Goal: Transaction & Acquisition: Purchase product/service

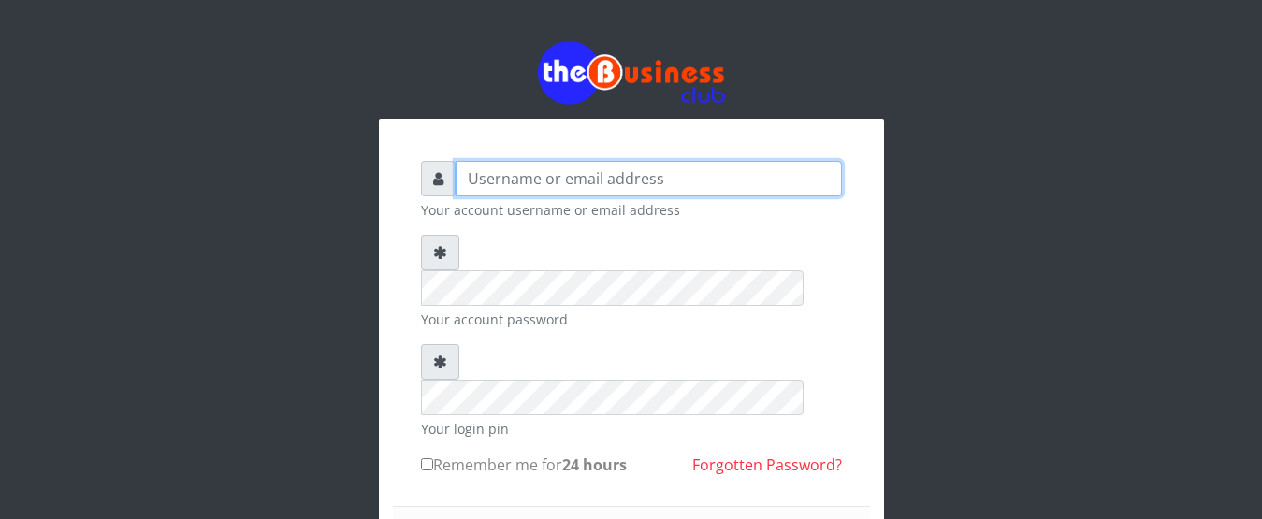
type input "Busybrain2"
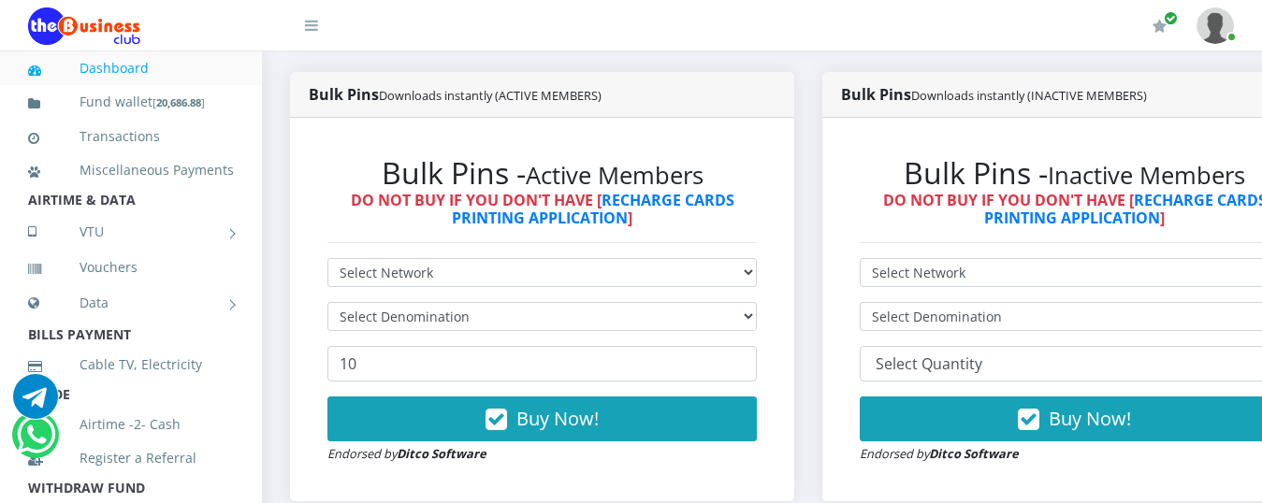
select select "MTN"
click at [327, 258] on select "Select Network MTN Globacom 9Mobile Airtel" at bounding box center [541, 272] width 429 height 29
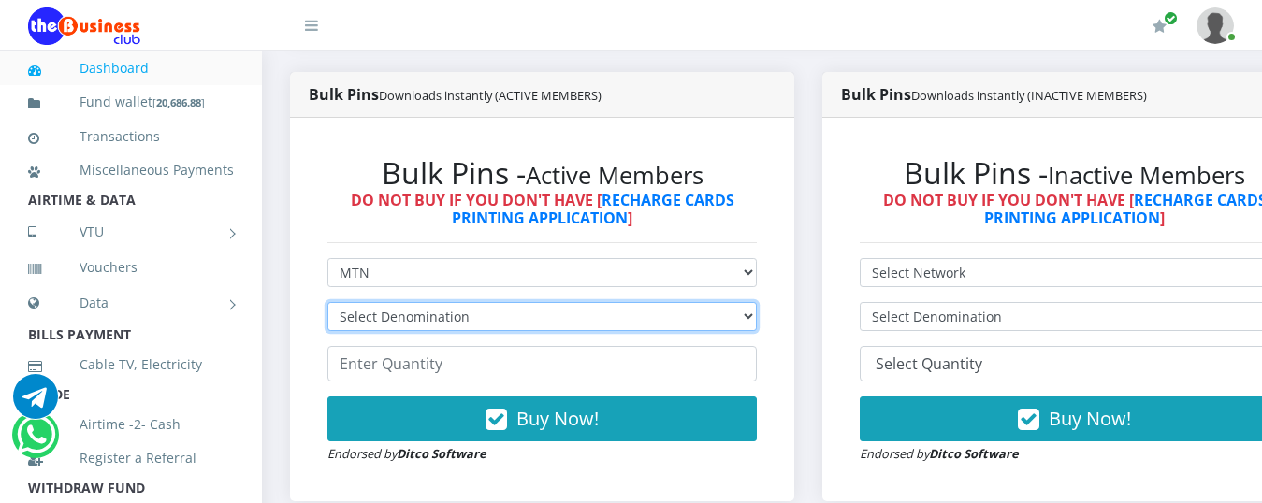
click at [685, 303] on select "Select Denomination MTN NGN100 - ₦96.99 MTN NGN200 - ₦193.98 MTN NGN400 - ₦387.…" at bounding box center [541, 316] width 429 height 29
select select "193.98-200"
click at [327, 302] on select "Select Denomination MTN NGN100 - ₦96.99 MTN NGN200 - ₦193.98 MTN NGN400 - ₦387.…" at bounding box center [541, 316] width 429 height 29
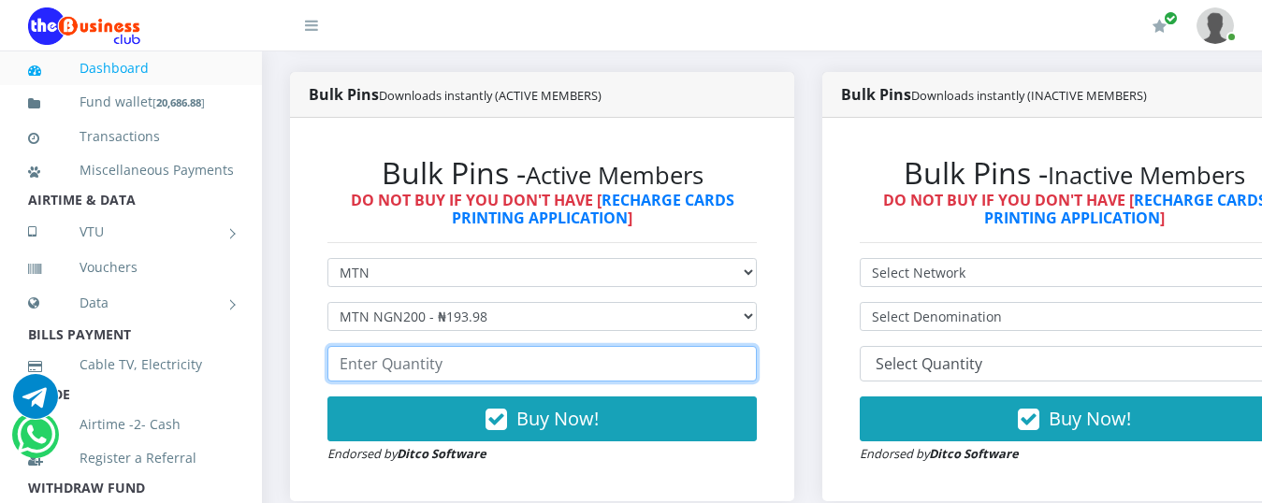
click at [686, 351] on input "number" at bounding box center [541, 364] width 429 height 36
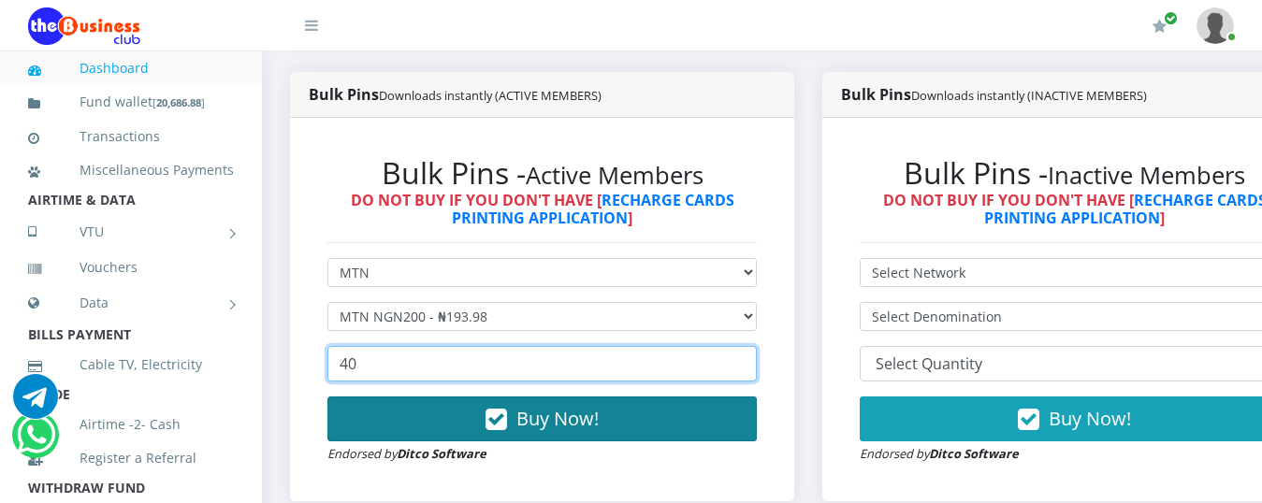
type input "40"
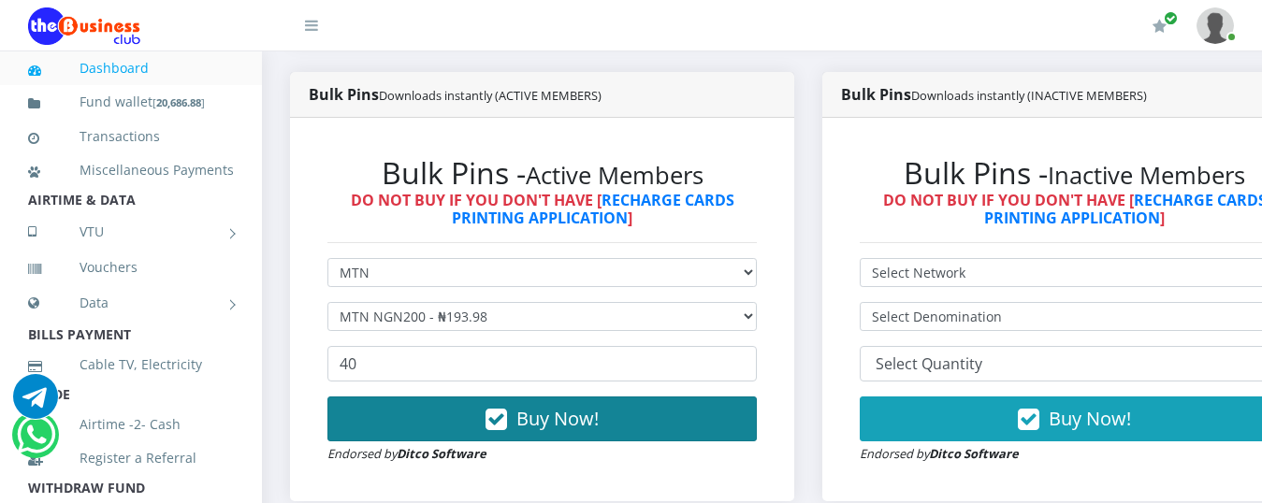
click at [701, 397] on button "Buy Now!" at bounding box center [541, 419] width 429 height 45
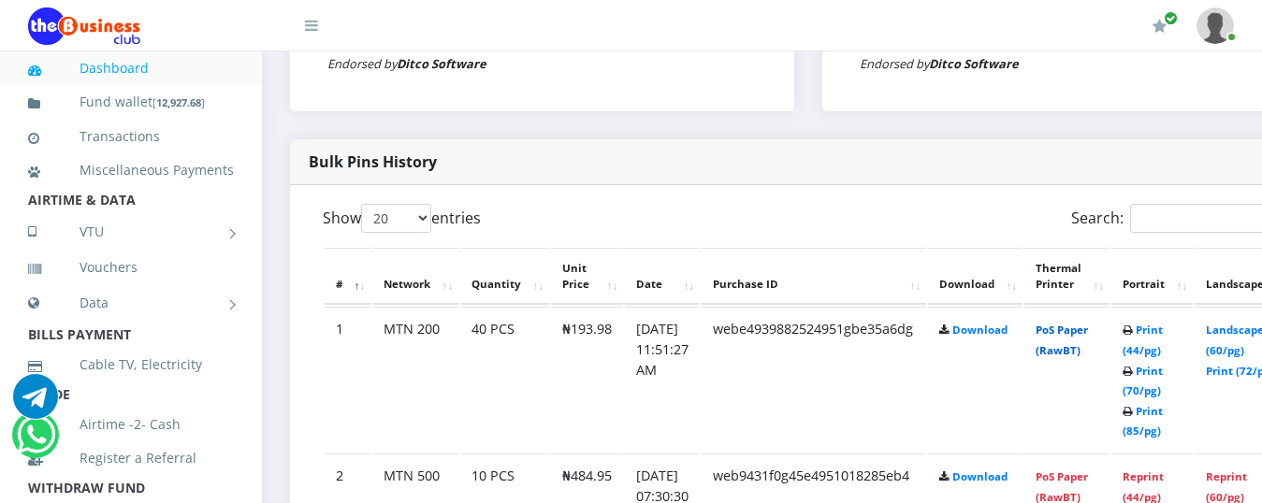
click at [1088, 323] on link "PoS Paper (RawBT)" at bounding box center [1061, 340] width 52 height 35
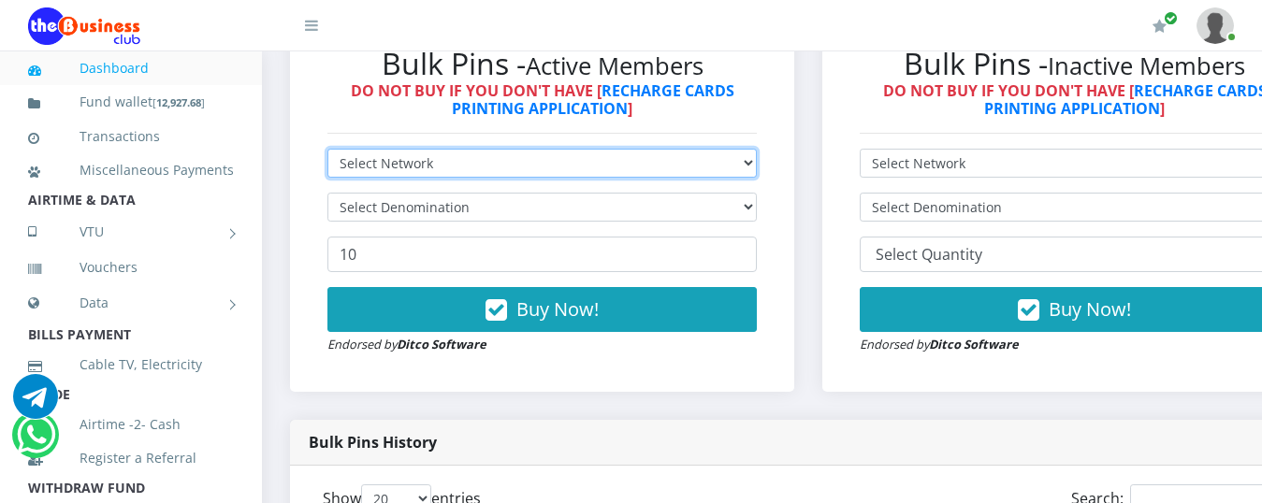
click at [597, 149] on select "Select Network MTN Globacom 9Mobile Airtel" at bounding box center [541, 163] width 429 height 29
select select "MTN"
click at [327, 149] on select "Select Network MTN Globacom 9Mobile Airtel" at bounding box center [541, 163] width 429 height 29
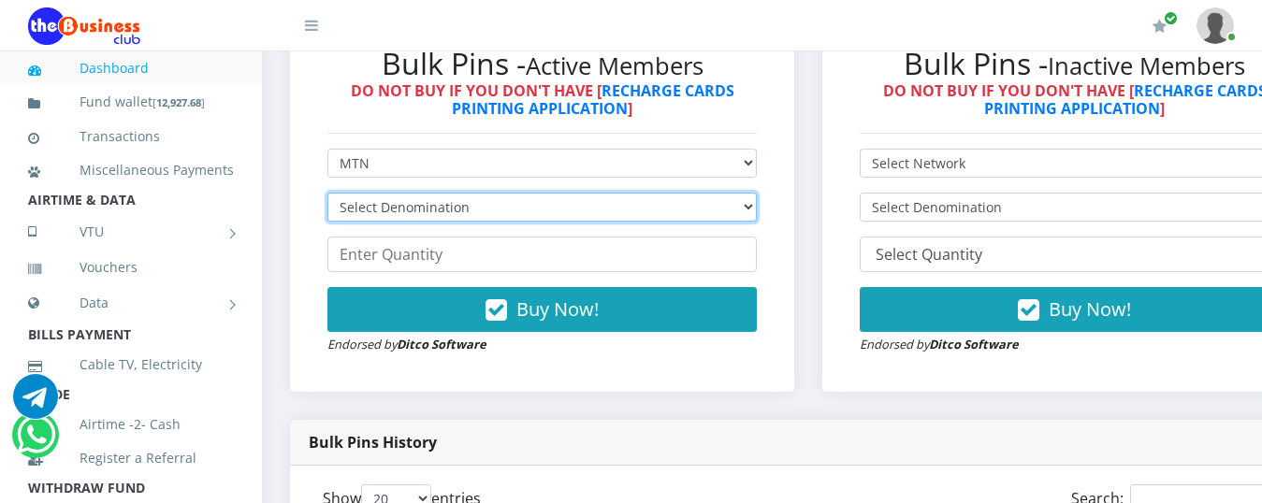
click at [711, 193] on select "Select Denomination MTN NGN100 - ₦96.99 MTN NGN200 - ₦193.98 MTN NGN400 - ₦387.…" at bounding box center [541, 207] width 429 height 29
select select "96.99-100"
click at [327, 193] on select "Select Denomination MTN NGN100 - ₦96.99 MTN NGN200 - ₦193.98 MTN NGN400 - ₦387.…" at bounding box center [541, 207] width 429 height 29
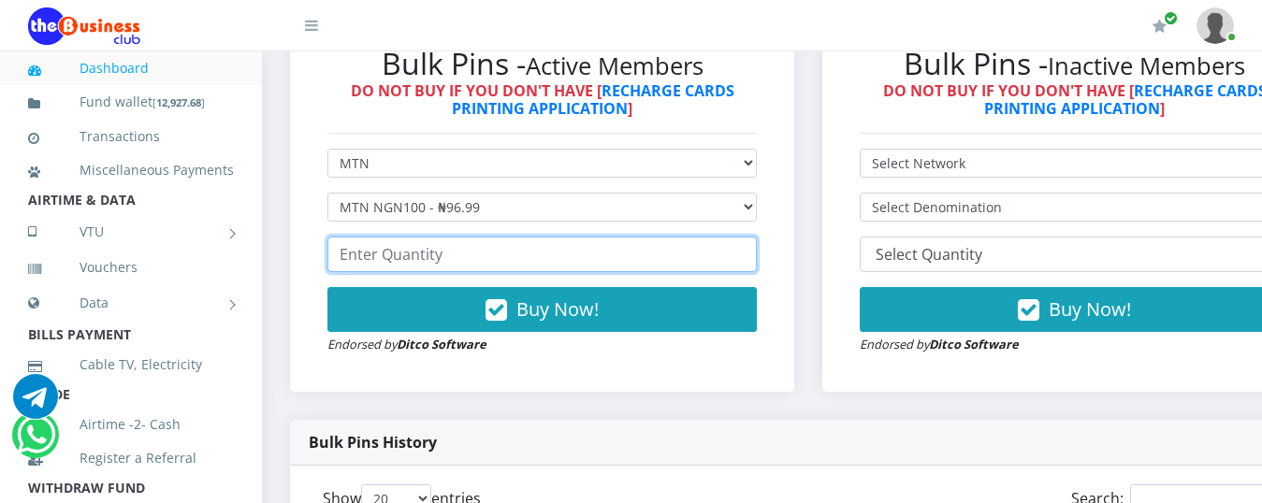
click at [703, 237] on input "number" at bounding box center [541, 255] width 429 height 36
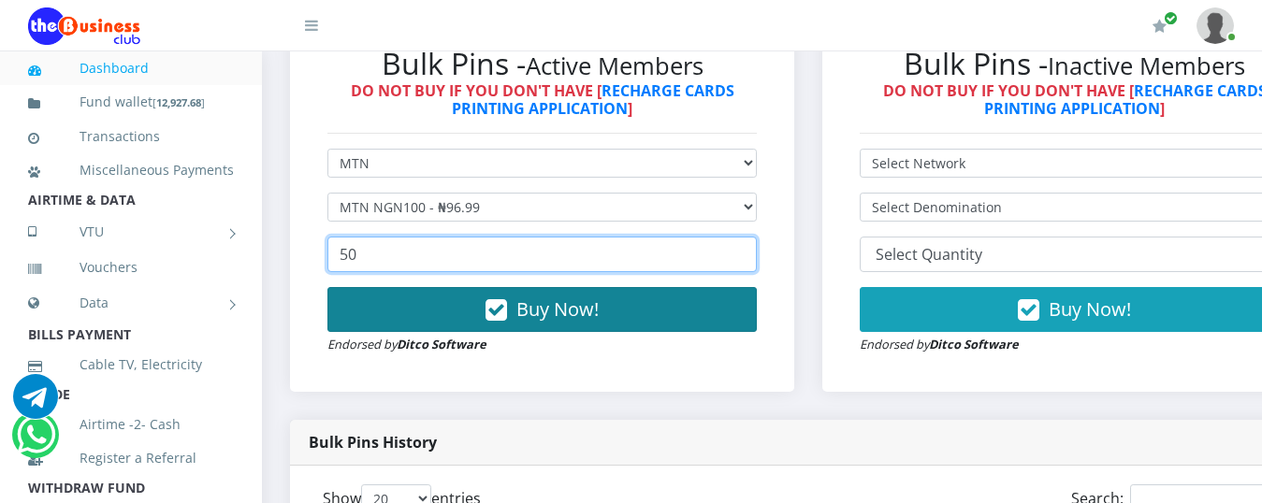
type input "50"
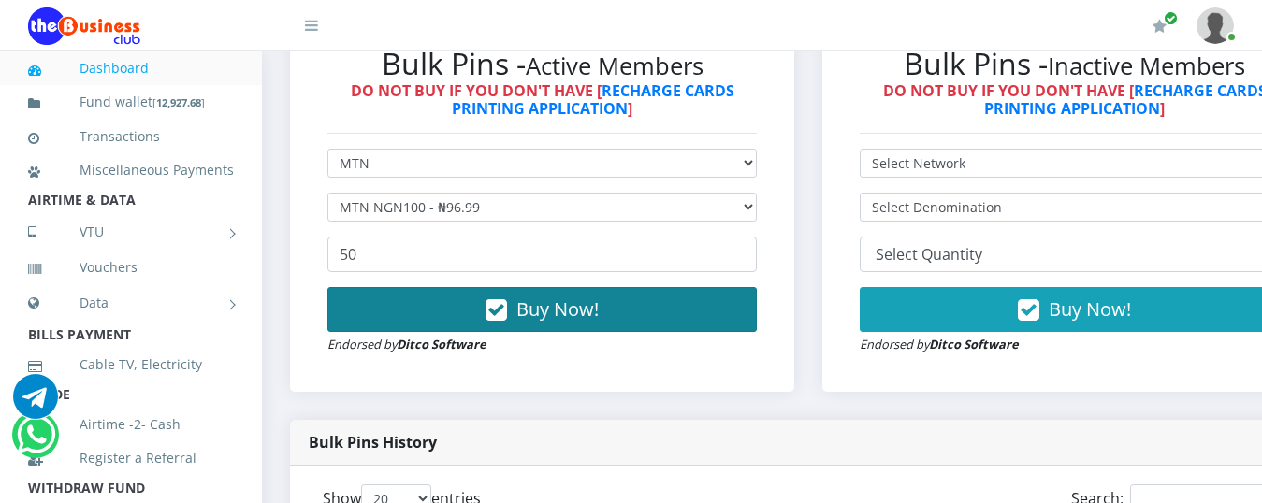
click at [725, 288] on button "Buy Now!" at bounding box center [541, 309] width 429 height 45
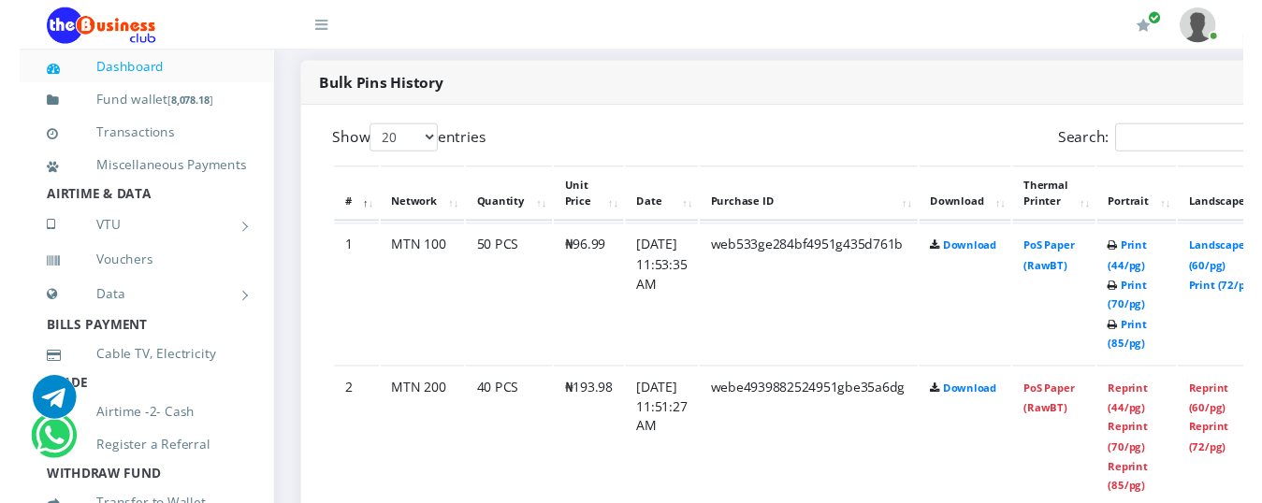
scroll to position [969, 0]
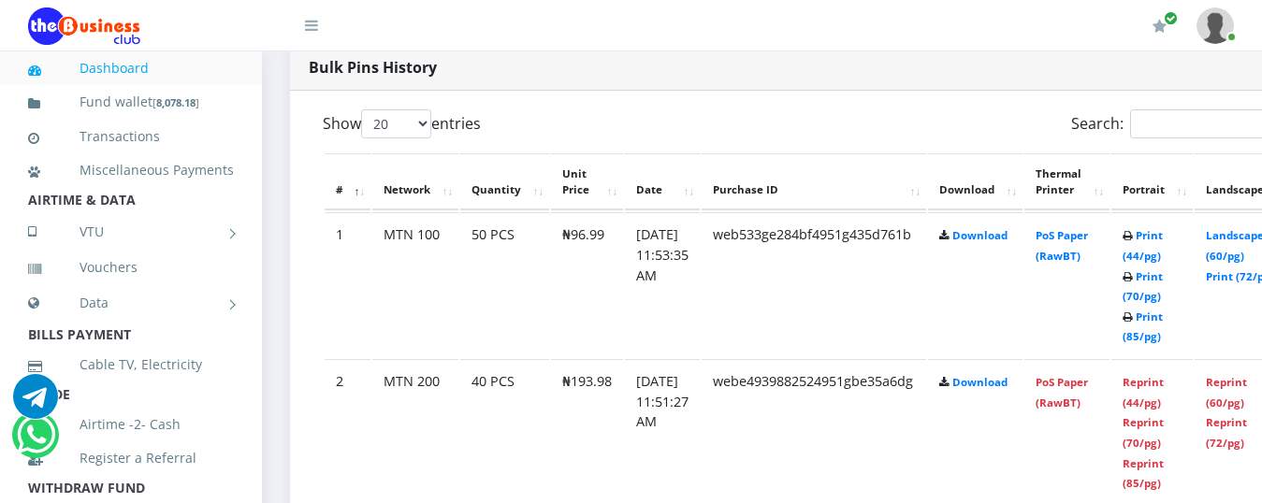
click at [1020, 184] on th "Download" at bounding box center [975, 182] width 94 height 58
click at [1088, 228] on link "PoS Paper (RawBT)" at bounding box center [1061, 245] width 52 height 35
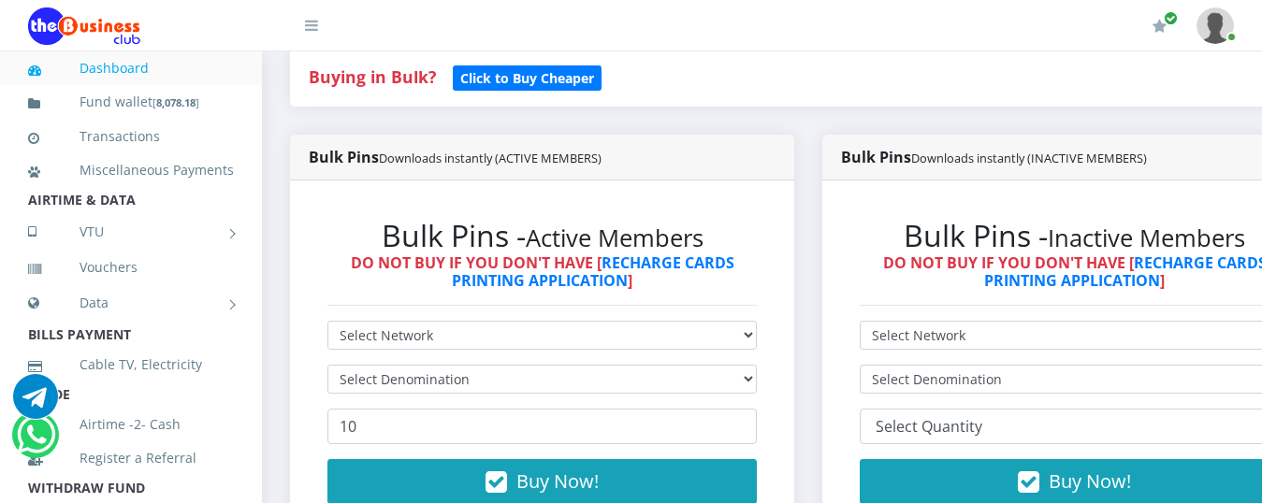
scroll to position [468, 0]
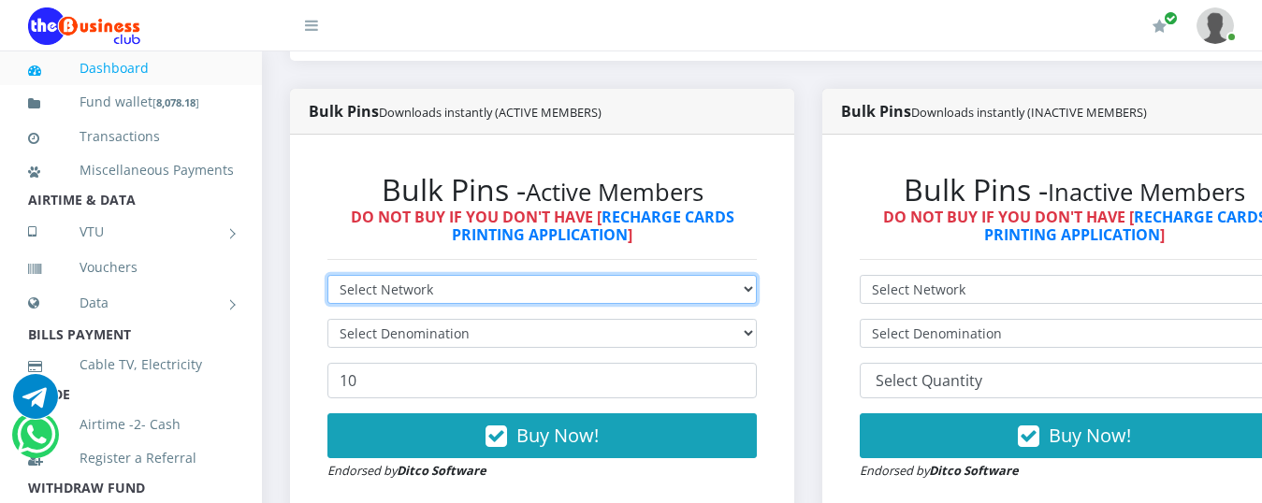
click at [555, 275] on select "Select Network MTN Globacom 9Mobile Airtel" at bounding box center [541, 289] width 429 height 29
select select "MTN"
click at [327, 275] on select "Select Network MTN Globacom 9Mobile Airtel" at bounding box center [541, 289] width 429 height 29
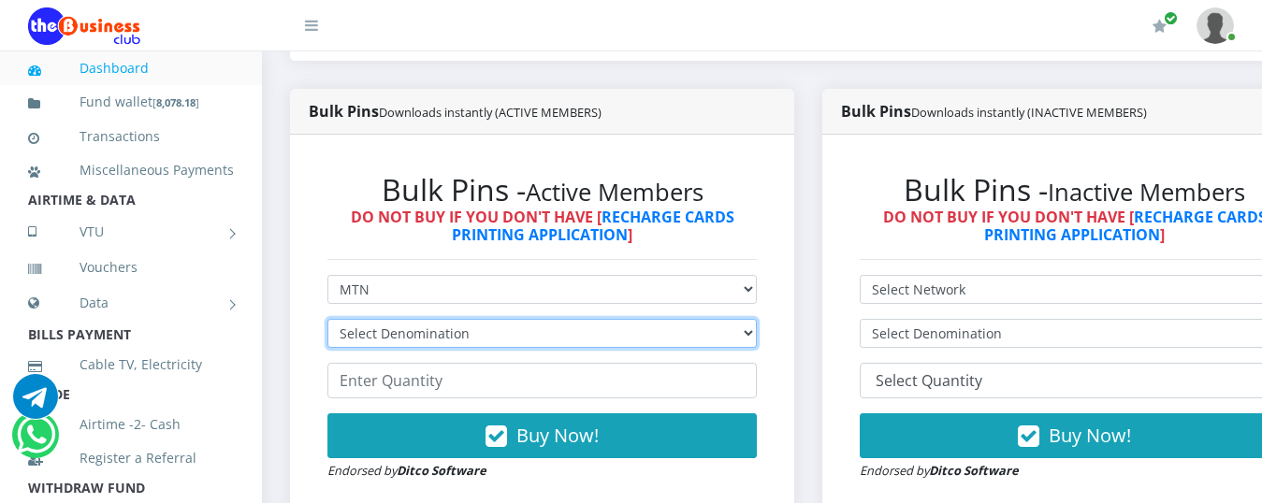
click at [591, 319] on select "Select Denomination MTN NGN100 - ₦96.99 MTN NGN200 - ₦193.98 MTN NGN400 - ₦387.…" at bounding box center [541, 333] width 429 height 29
select select "484.95-500"
click at [327, 319] on select "Select Denomination MTN NGN100 - ₦96.99 MTN NGN200 - ₦193.98 MTN NGN400 - ₦387.…" at bounding box center [541, 333] width 429 height 29
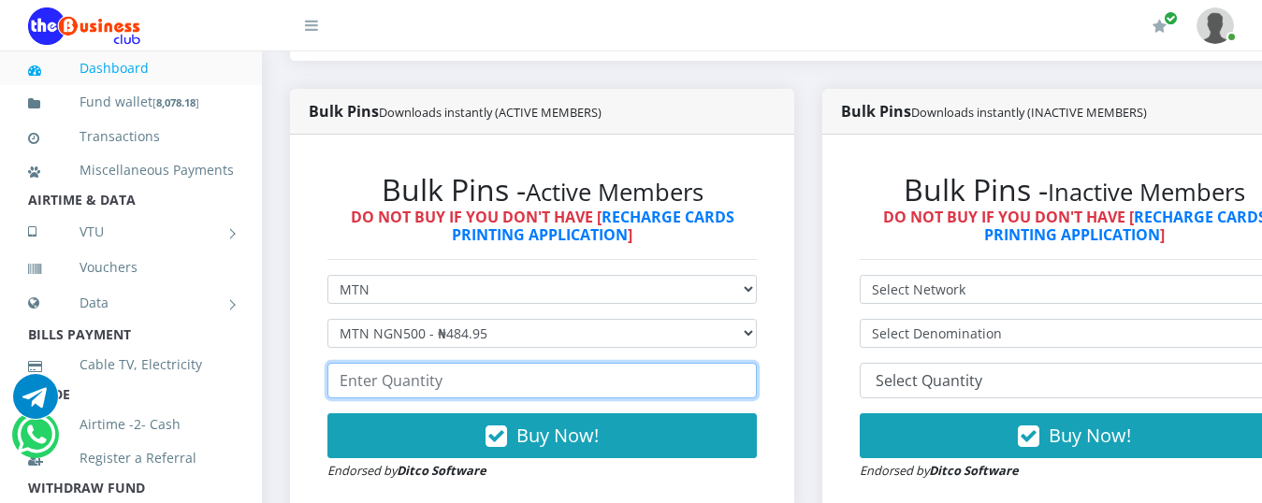
click at [606, 363] on input "number" at bounding box center [541, 381] width 429 height 36
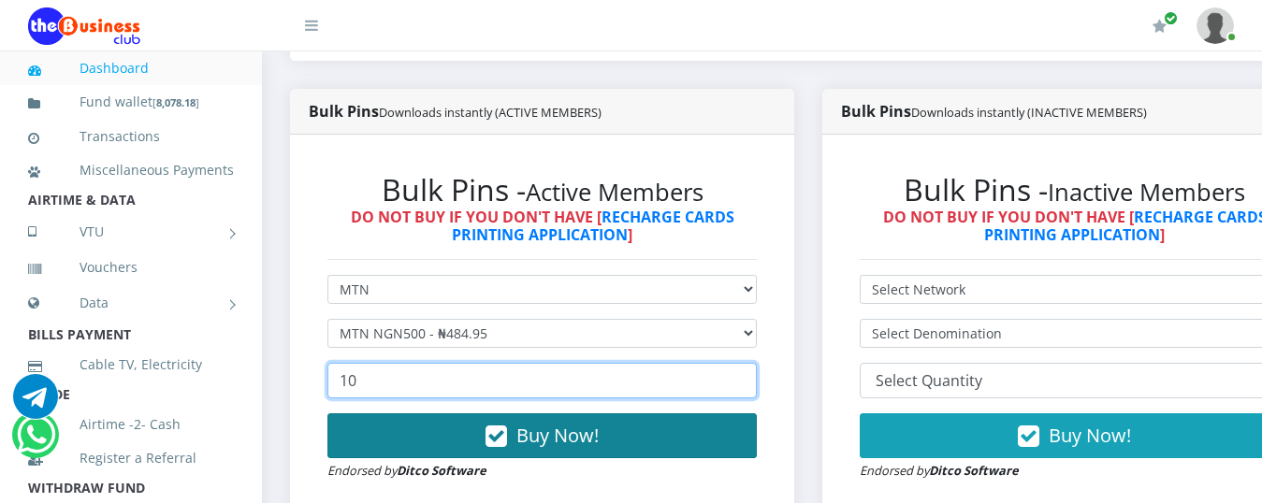
type input "10"
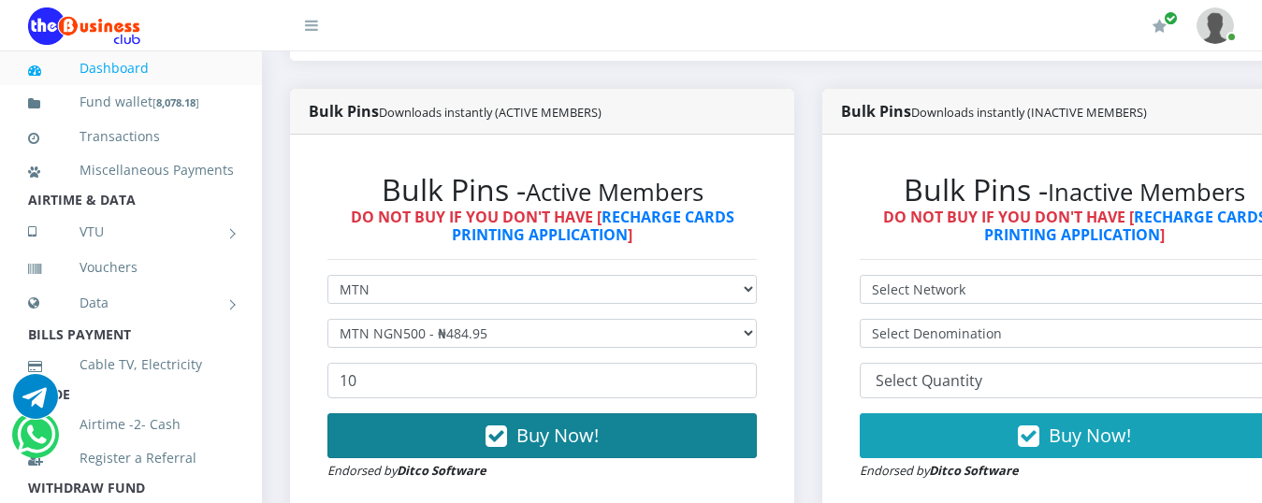
click at [624, 433] on button "Buy Now!" at bounding box center [541, 435] width 429 height 45
